Goal: Transaction & Acquisition: Purchase product/service

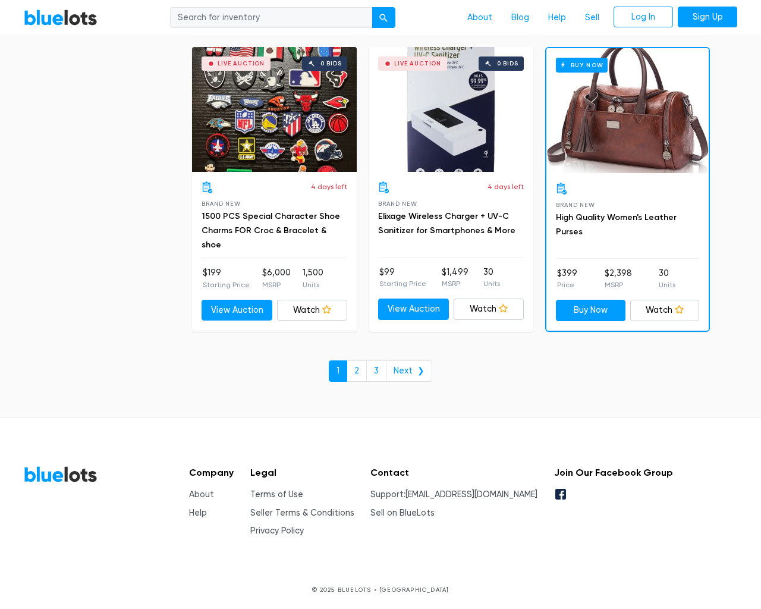
scroll to position [5071, 0]
type input "the"
type input "testing@example.com"
type input "e"
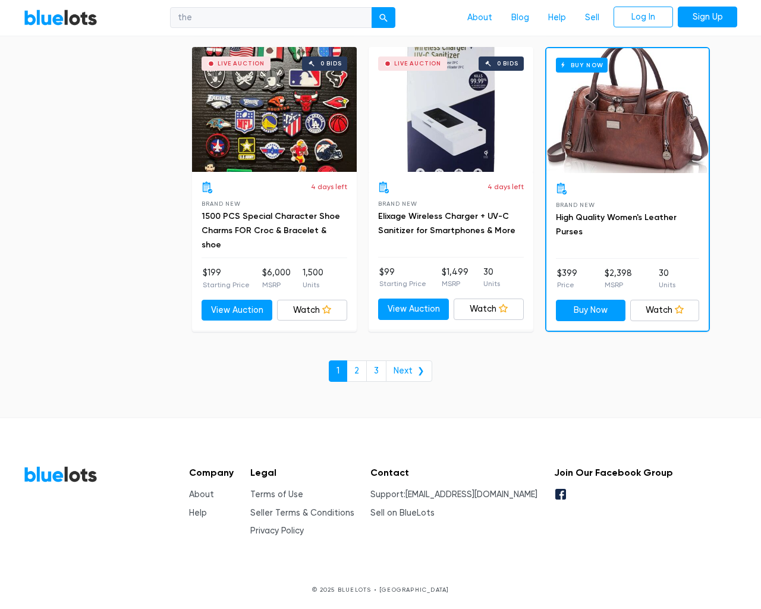
checkbox New"] "false"
type input "e"
checkbox Pulls"] "false"
checkbox input "false"
checkbox Accessories"] "false"
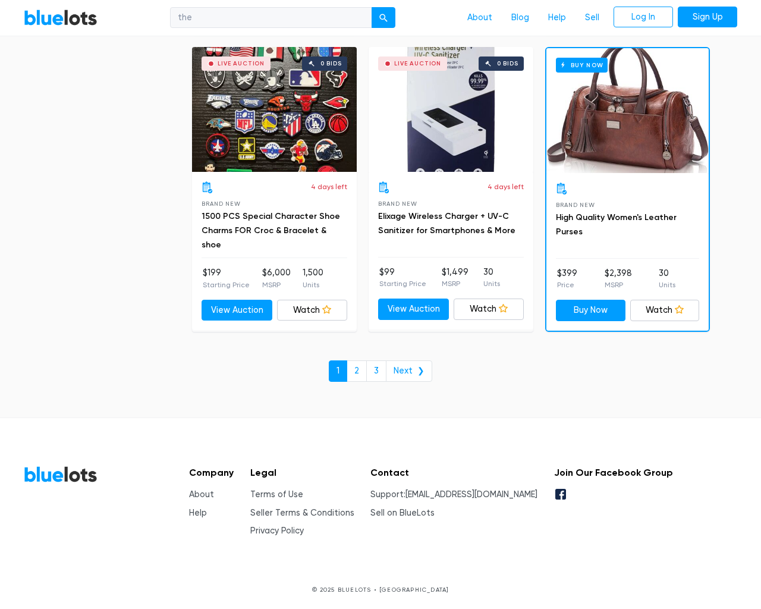
checkbox Beauty"] "false"
checkbox input "false"
checkbox Merchandise"] "false"
checkbox Garden"] "false"
checkbox Industrial"] "false"
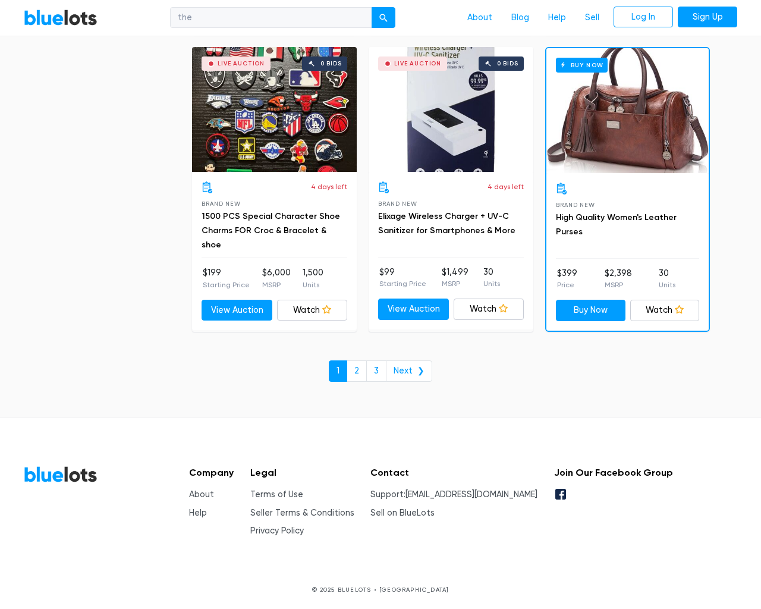
checkbox Baby"] "false"
checkbox input "false"
type input "e"
select select "10000"
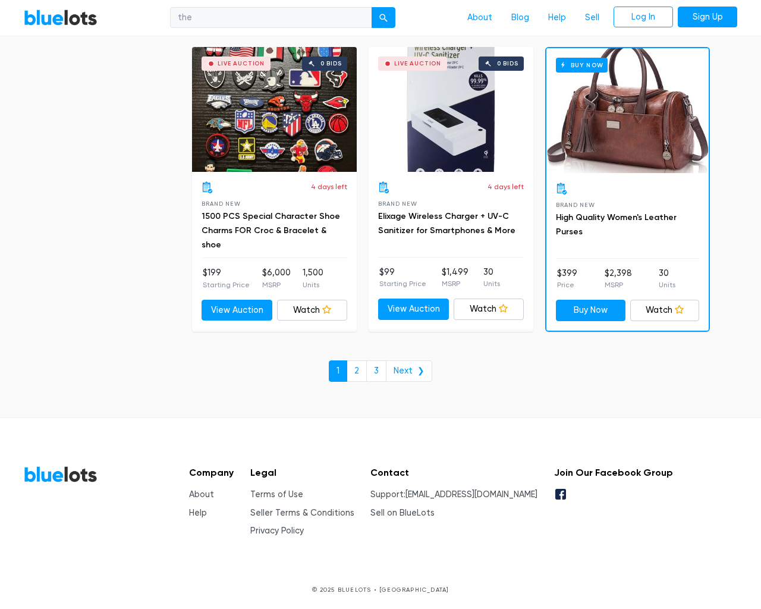
select select "50000"
select select "ending_soonest"
select select "50000"
select select "highest_price"
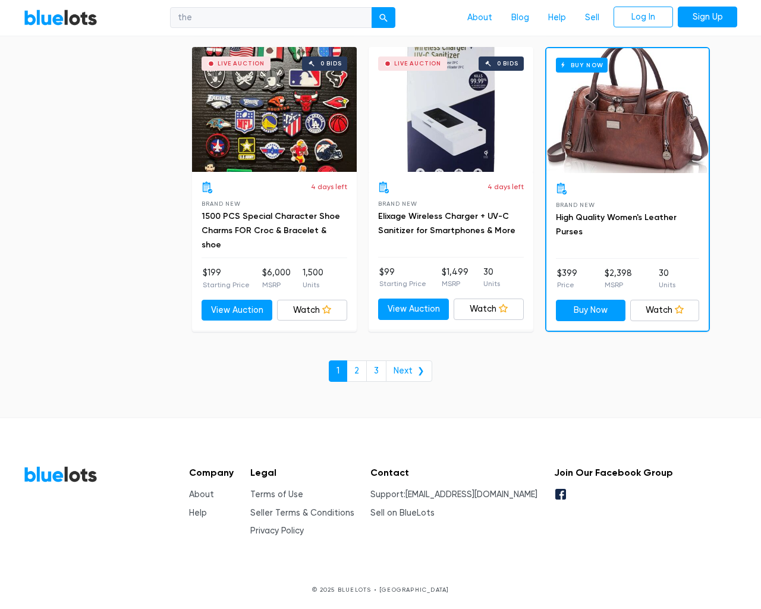
scroll to position [115, 0]
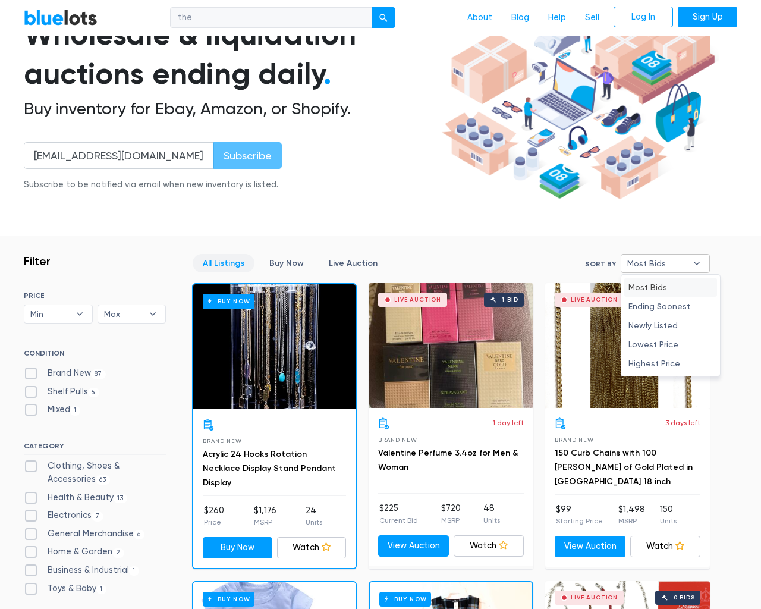
type input "e"
checkbox New"] "false"
checkbox Pulls"] "false"
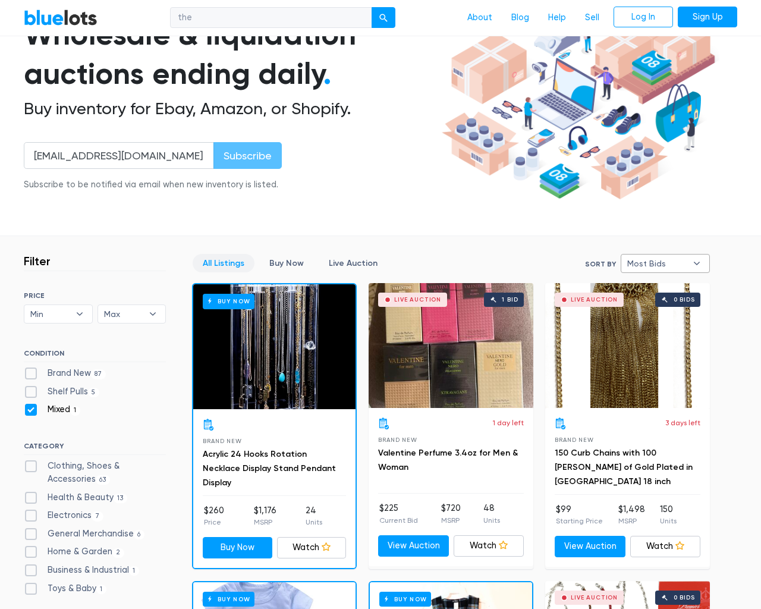
checkbox input "false"
checkbox Accessories"] "false"
checkbox Beauty"] "false"
checkbox input "false"
checkbox Merchandise"] "false"
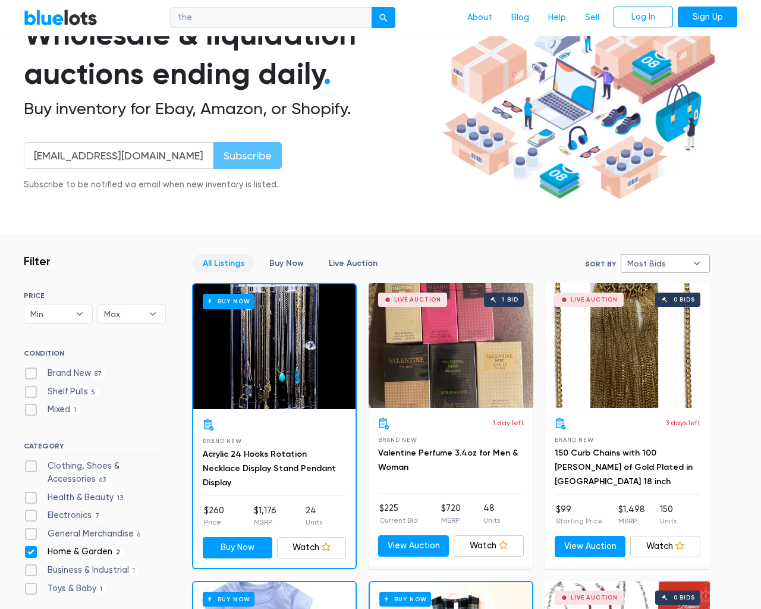
checkbox Garden"] "false"
checkbox Industrial"] "false"
checkbox Baby"] "false"
checkbox input "false"
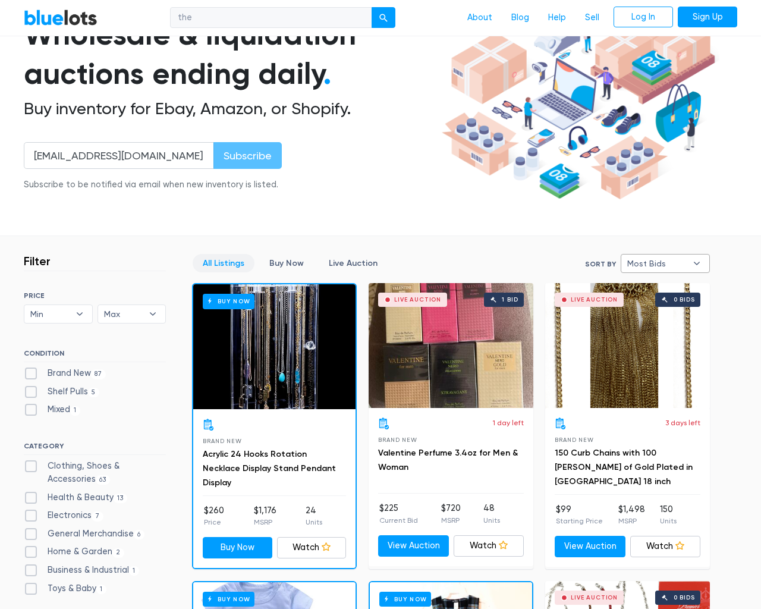
type input "e"
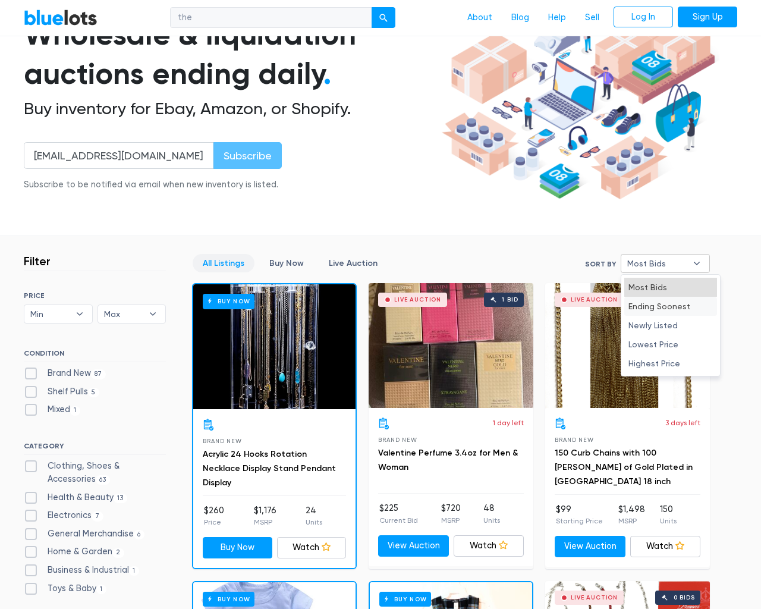
select select "most_bids"
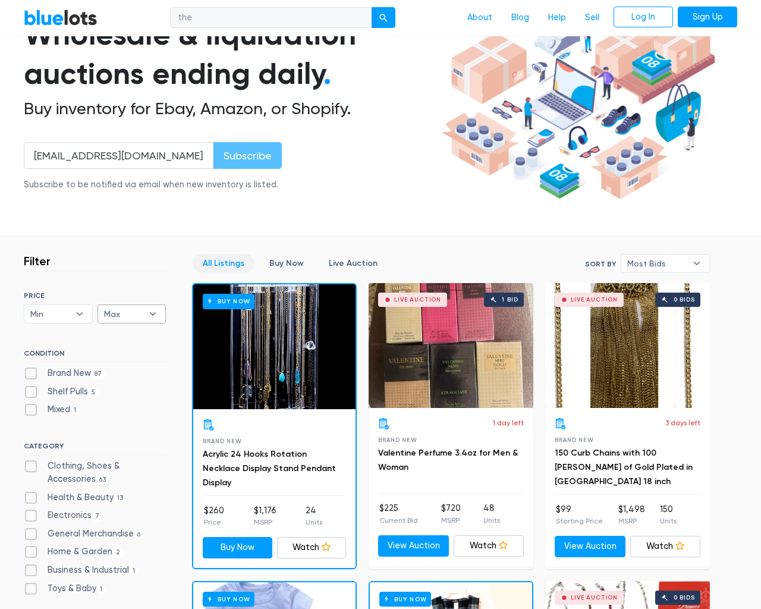
type input "e"
checkbox New"] "false"
checkbox Pulls"] "false"
checkbox input "false"
checkbox Accessories"] "false"
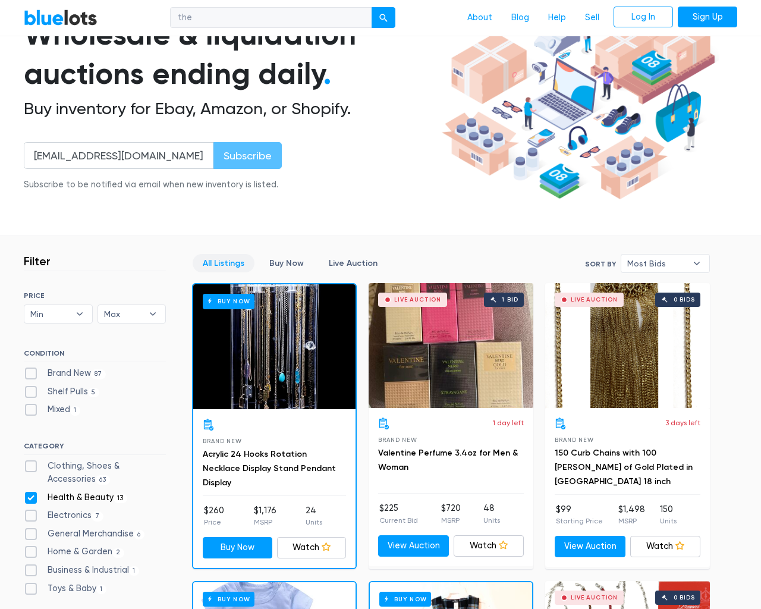
checkbox Beauty"] "false"
checkbox input "false"
checkbox Merchandise"] "false"
checkbox Garden"] "false"
checkbox Industrial"] "false"
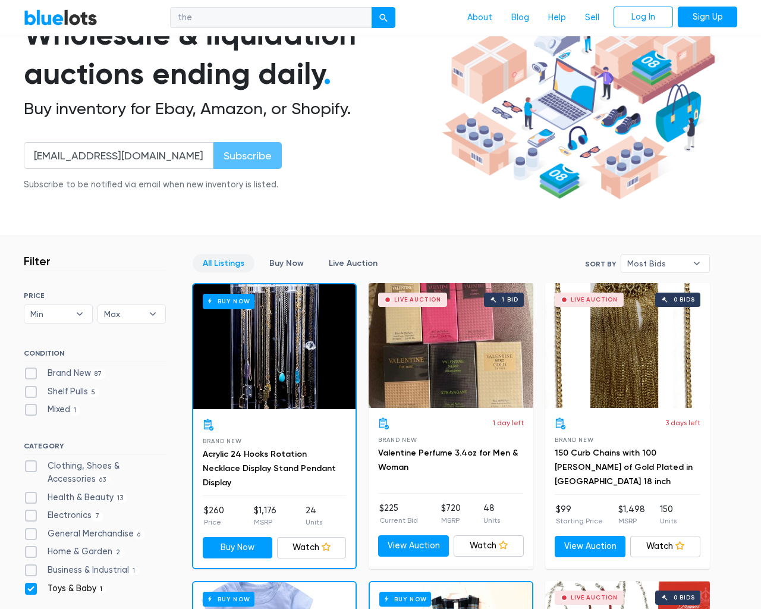
checkbox Baby"] "false"
checkbox input "false"
type input "e"
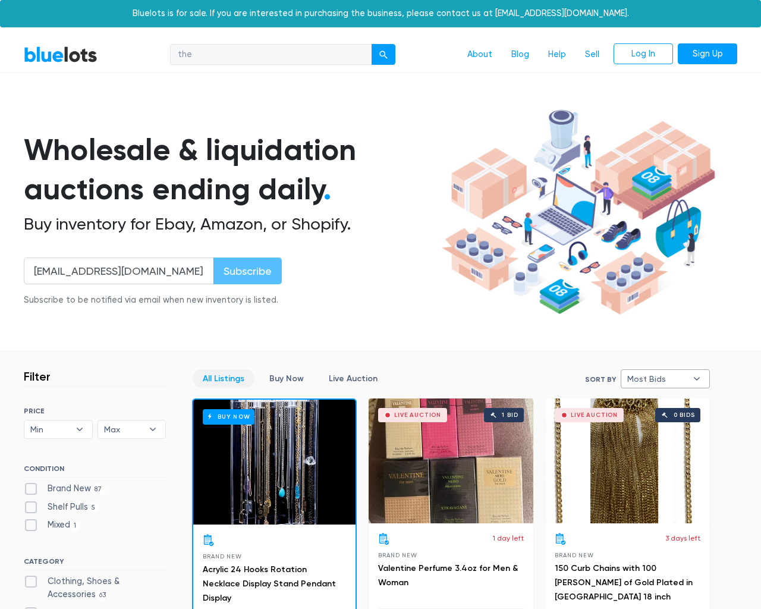
select select
select select "most_bids"
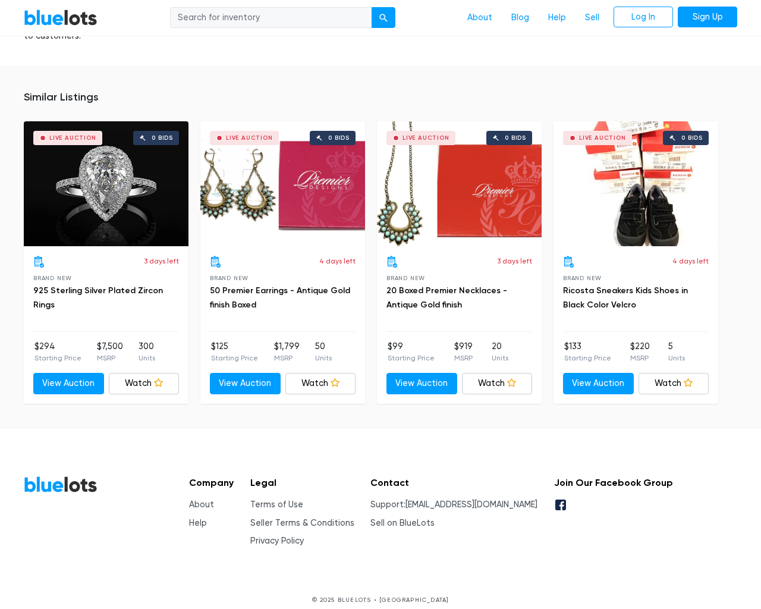
scroll to position [845, 0]
type input "the"
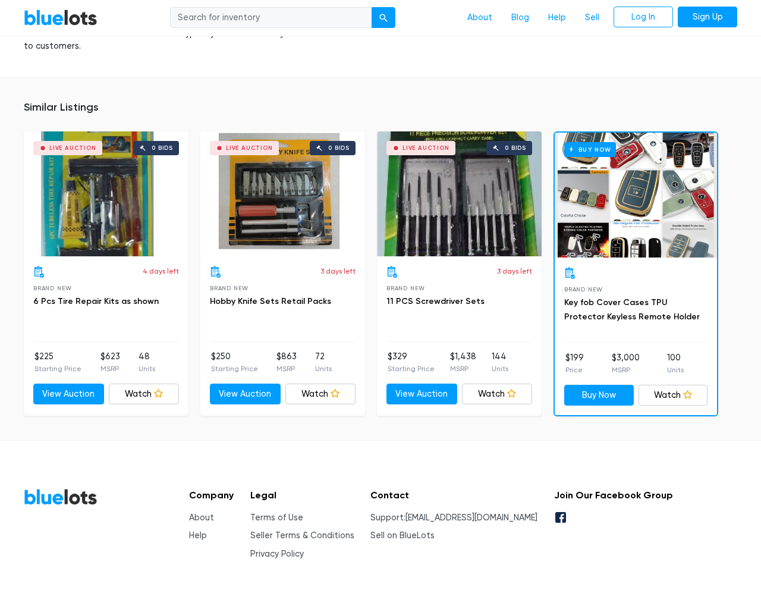
scroll to position [742, 0]
type input "the"
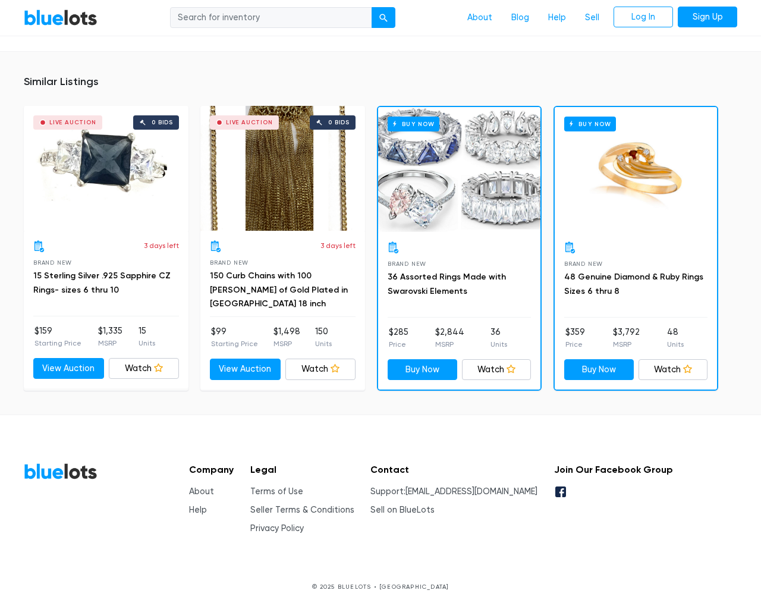
scroll to position [806, 0]
type input "the"
